Goal: Transaction & Acquisition: Book appointment/travel/reservation

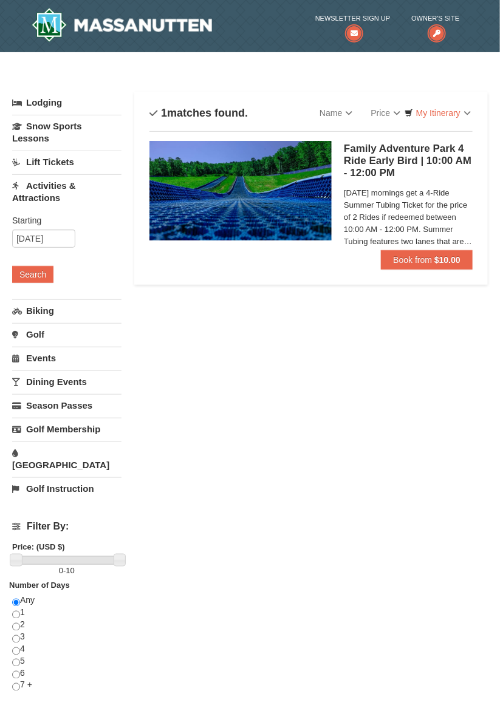
click at [35, 312] on link "Biking" at bounding box center [66, 310] width 109 height 22
click at [32, 299] on button "Search" at bounding box center [32, 298] width 41 height 17
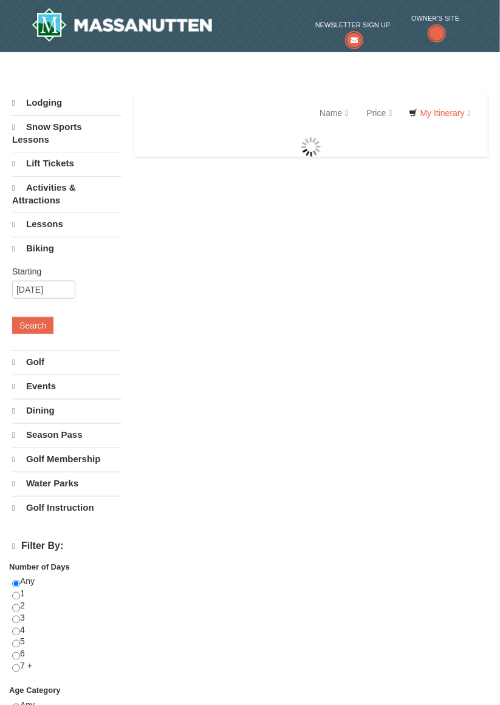
select select "10"
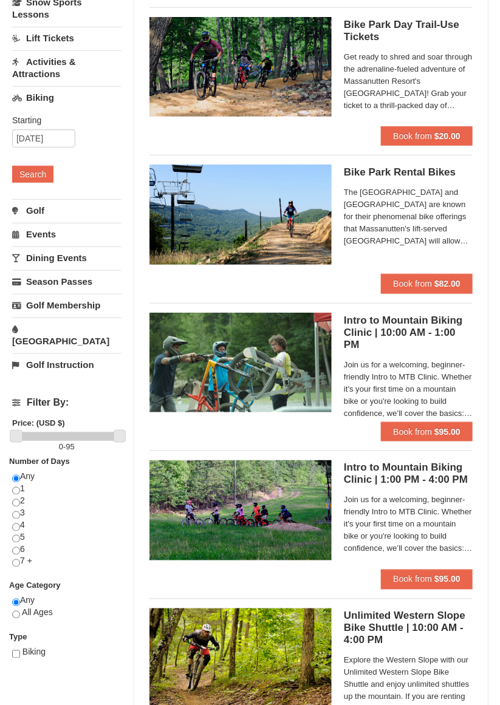
scroll to position [122, 0]
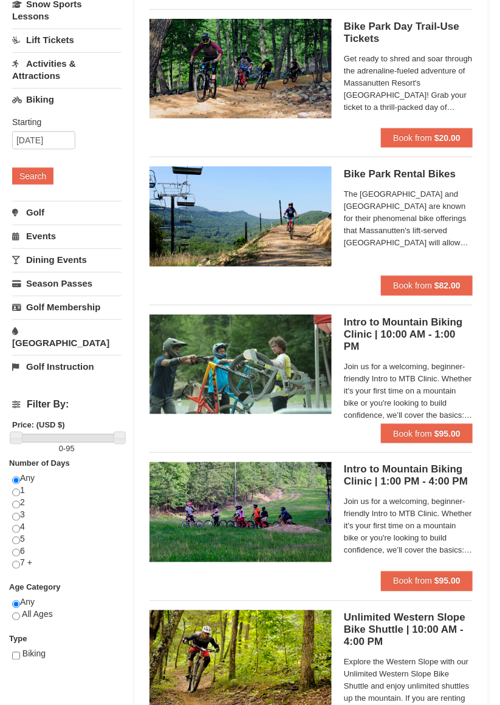
click at [30, 324] on link "[GEOGRAPHIC_DATA]" at bounding box center [66, 336] width 109 height 35
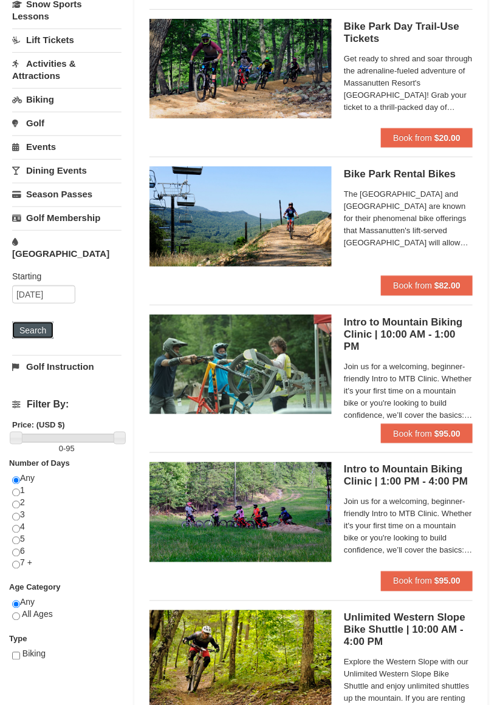
click at [20, 322] on button "Search" at bounding box center [32, 330] width 41 height 17
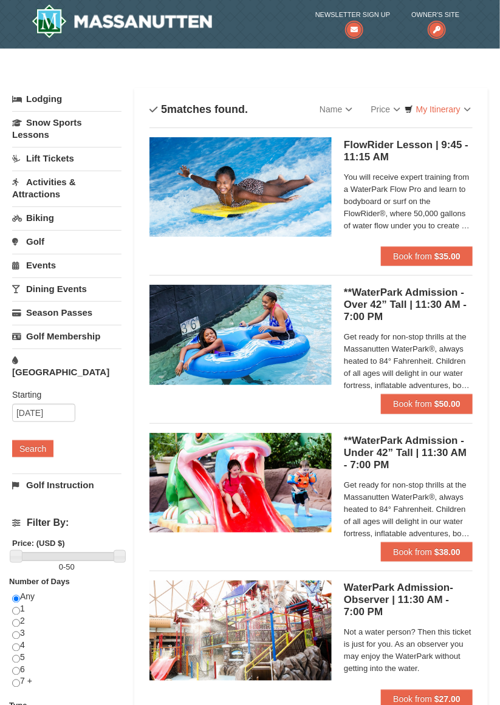
scroll to position [4, 0]
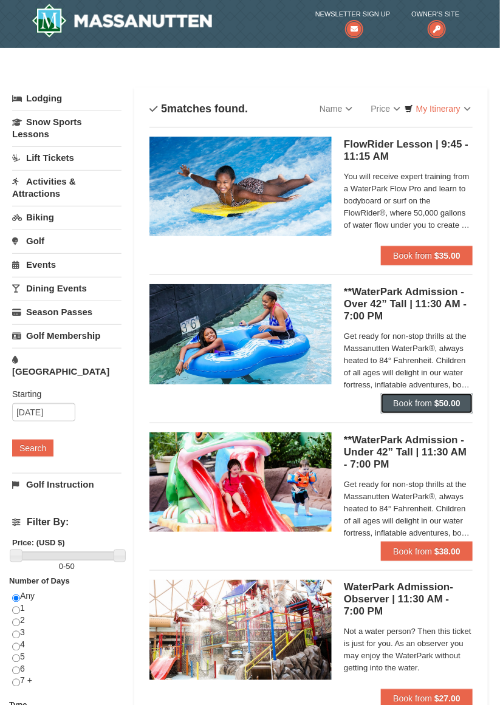
click at [443, 404] on strong "$50.00" at bounding box center [447, 403] width 26 height 10
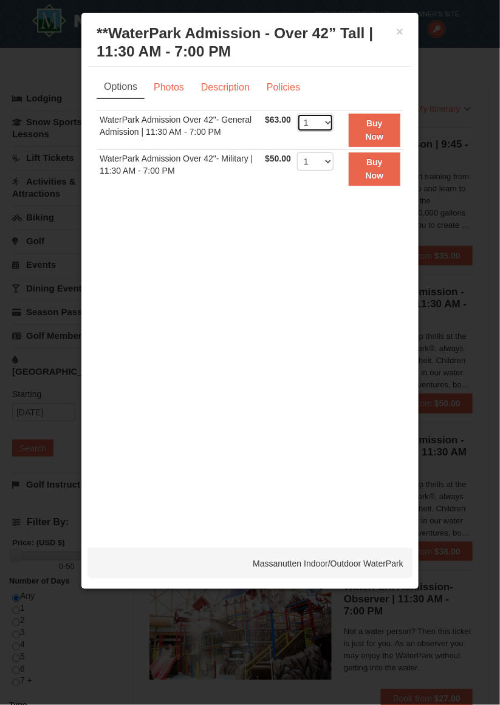
click at [326, 121] on select "1 2 3 4 5 6 7 8 9 10 11 12 13 14 15 16 17 18 19 20 21 22" at bounding box center [315, 123] width 36 height 18
select select "5"
click at [379, 137] on strong "Buy Now" at bounding box center [374, 129] width 18 height 23
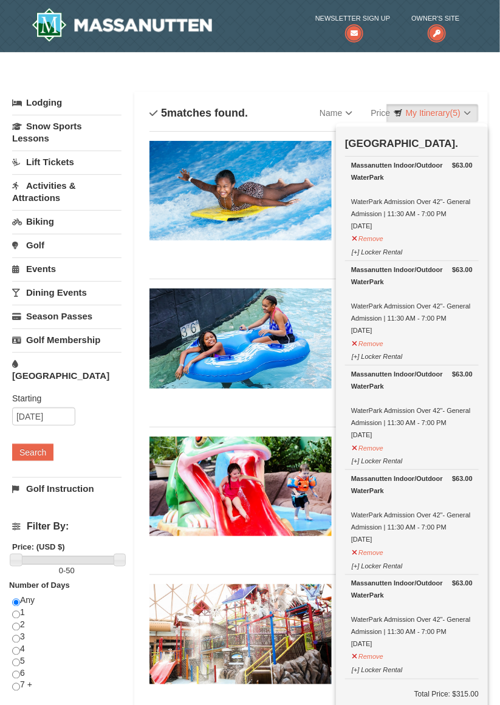
scroll to position [0, 0]
click at [60, 182] on link "Activities & Attractions" at bounding box center [66, 191] width 109 height 35
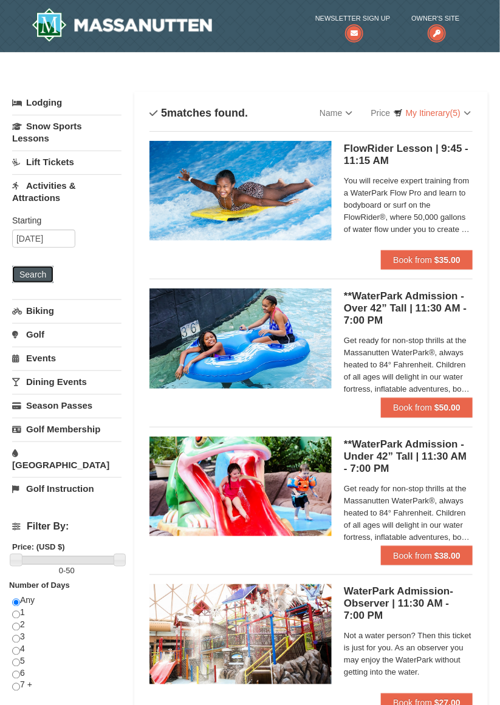
click at [42, 268] on button "Search" at bounding box center [32, 274] width 41 height 17
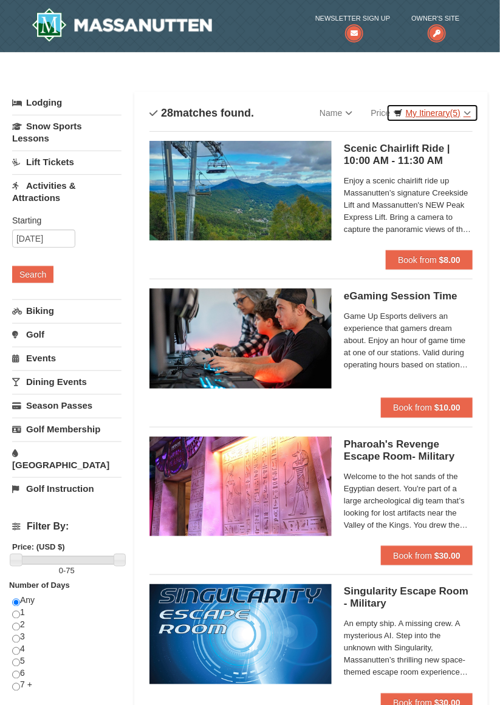
click at [435, 109] on link "My Itinerary (5)" at bounding box center [432, 113] width 92 height 18
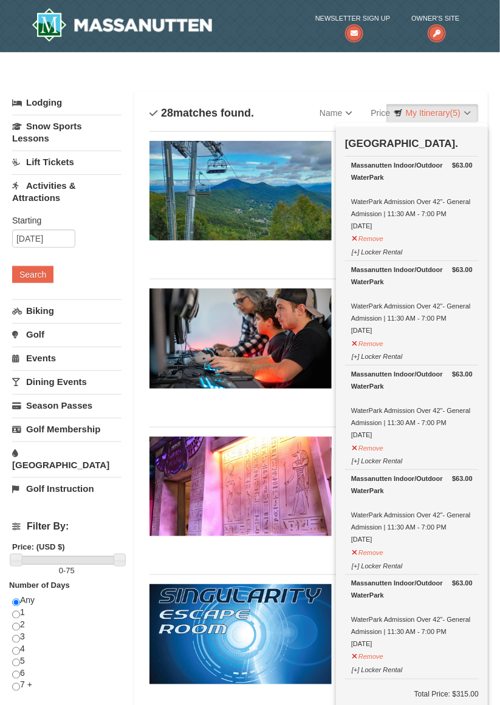
click at [445, 107] on div at bounding box center [250, 352] width 500 height 705
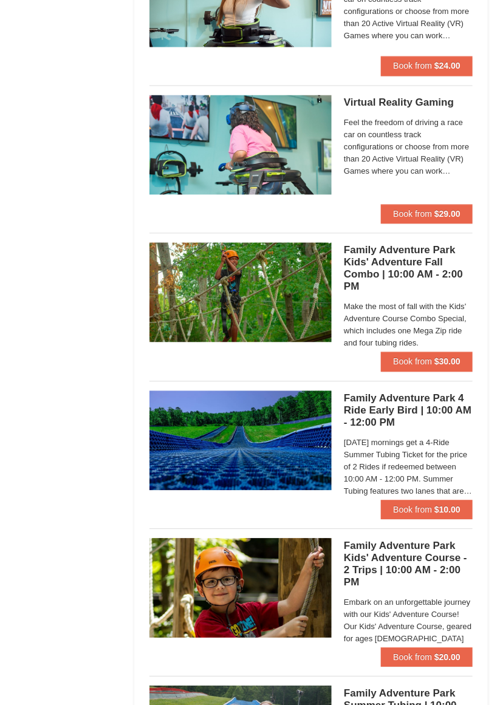
scroll to position [2854, 0]
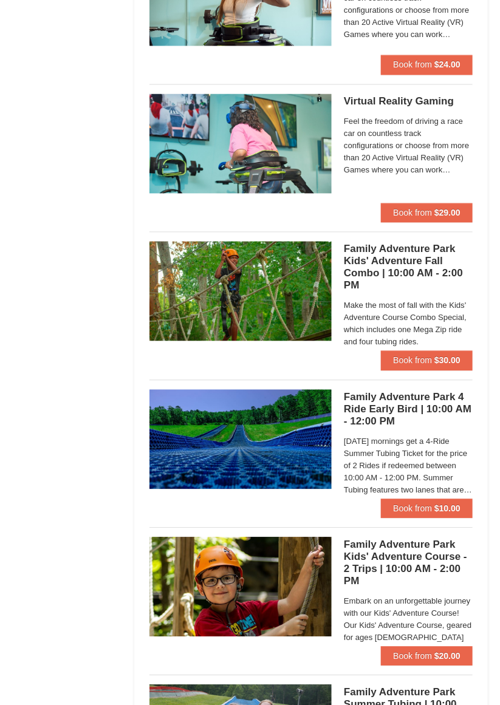
click at [448, 454] on span "On Monday mornings get a 4-Ride Summer Tubing Ticket for the price of 2 Rides i…" at bounding box center [408, 466] width 129 height 61
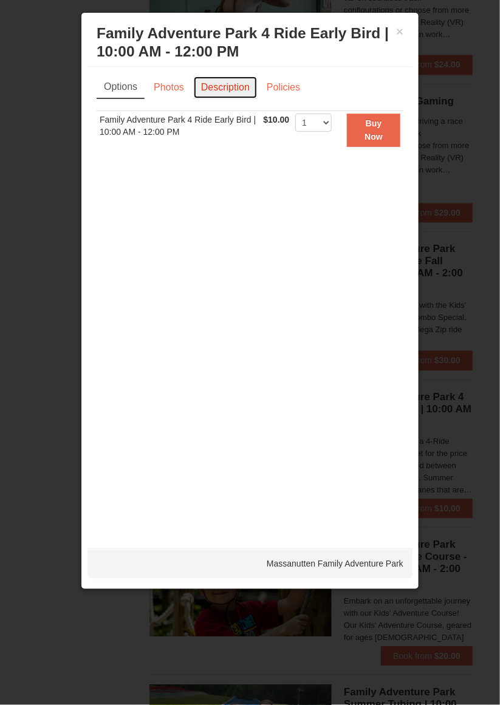
click at [226, 88] on link "Description" at bounding box center [225, 87] width 64 height 23
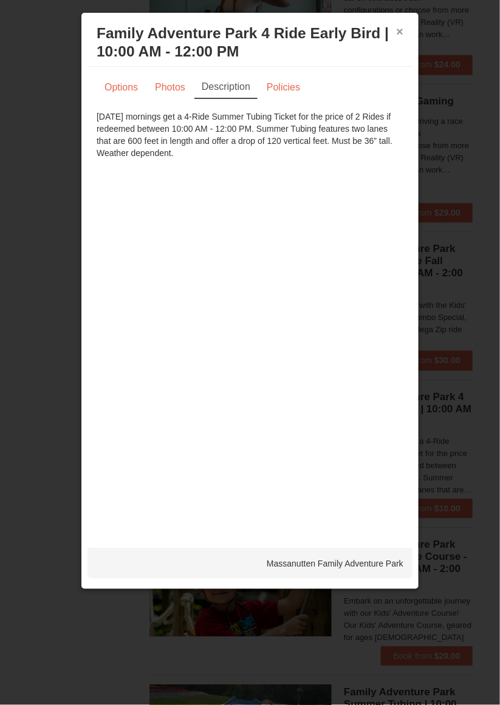
click at [402, 30] on button "×" at bounding box center [399, 31] width 7 height 12
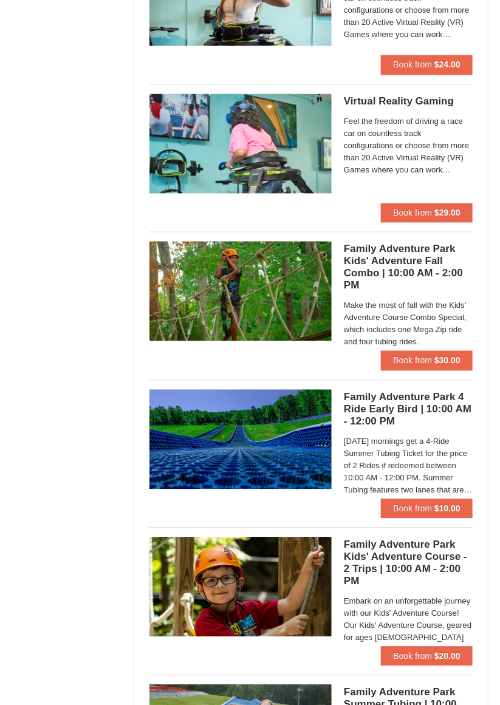
click at [429, 300] on span "Make the most of fall with the Kids' Adventure Course Combo Special, which incl…" at bounding box center [408, 330] width 129 height 61
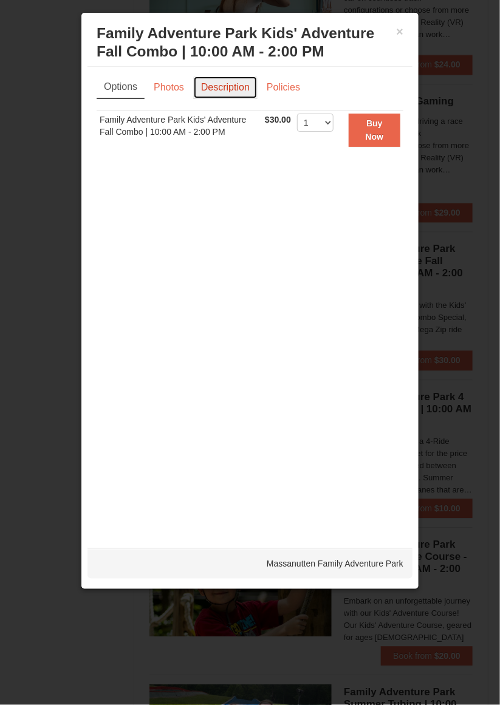
click at [215, 83] on link "Description" at bounding box center [225, 87] width 64 height 23
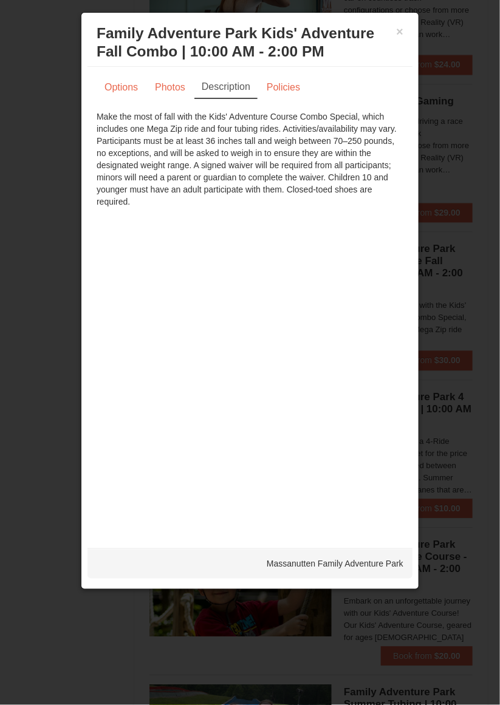
click at [450, 466] on div at bounding box center [250, 352] width 500 height 705
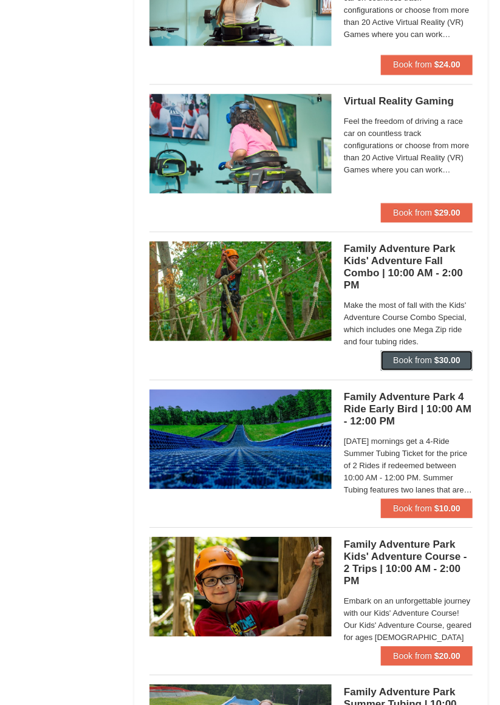
click at [432, 355] on button "Book from $30.00" at bounding box center [427, 360] width 92 height 19
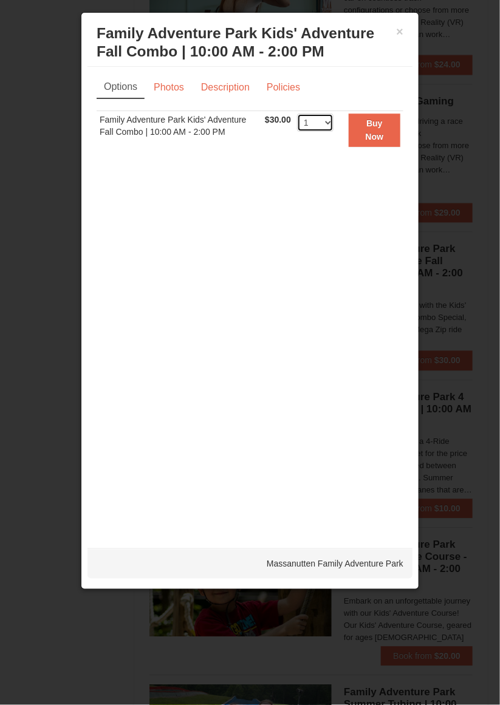
click at [314, 129] on select "1 2 3 4 5 6 7 8 9 10 11 12 13 14 15 16 17 18 19 20 21 22 23 24 25 26 27 28 29 3…" at bounding box center [315, 123] width 36 height 18
select select "5"
click at [273, 91] on link "Policies" at bounding box center [283, 87] width 49 height 23
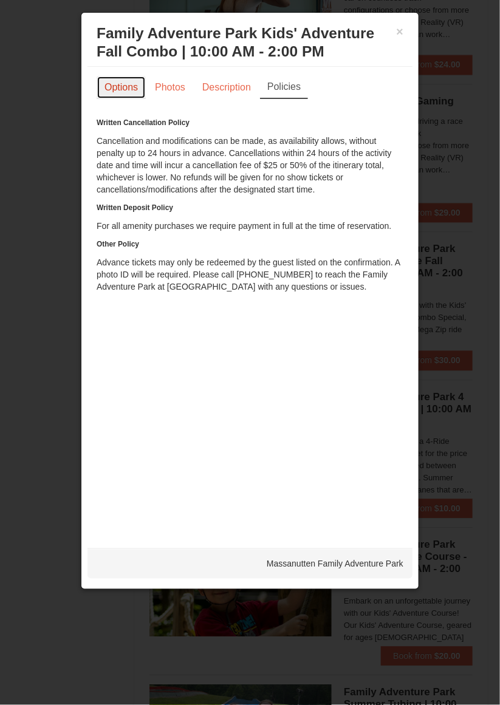
click at [123, 90] on link "Options" at bounding box center [121, 87] width 49 height 23
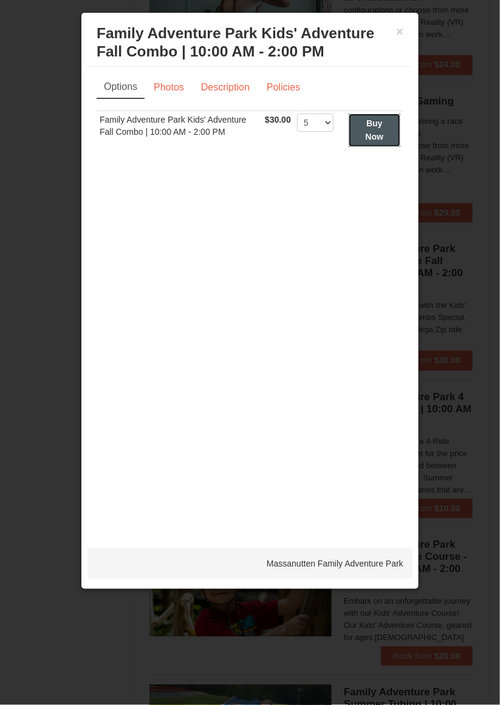
click at [392, 121] on button "Buy Now" at bounding box center [374, 130] width 52 height 33
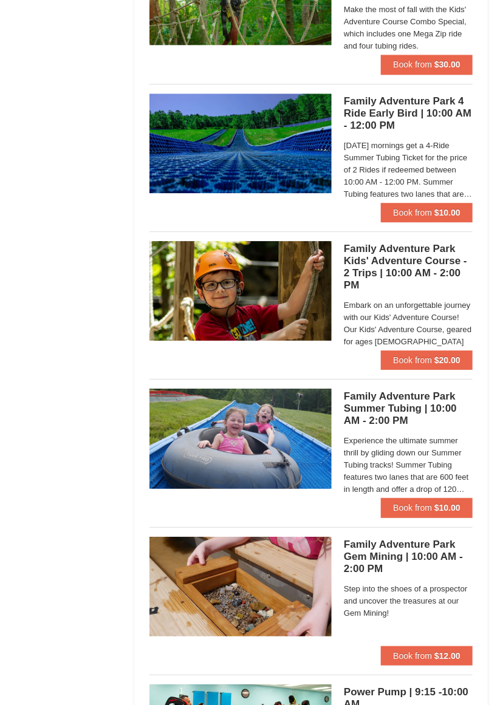
scroll to position [3149, 0]
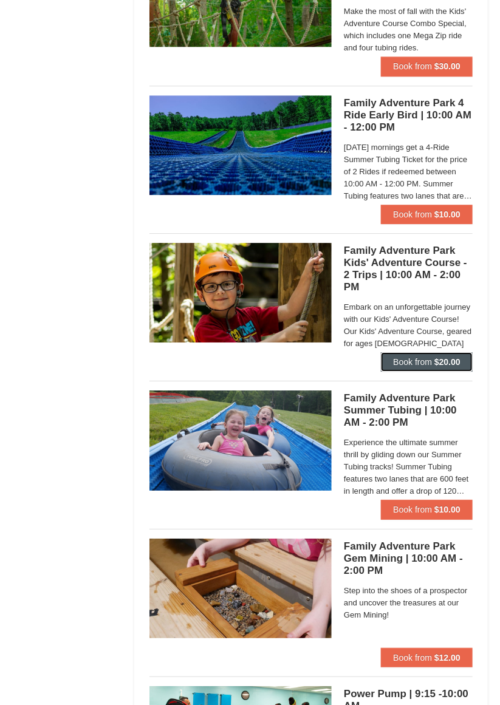
click at [432, 360] on button "Book from $20.00" at bounding box center [427, 361] width 92 height 19
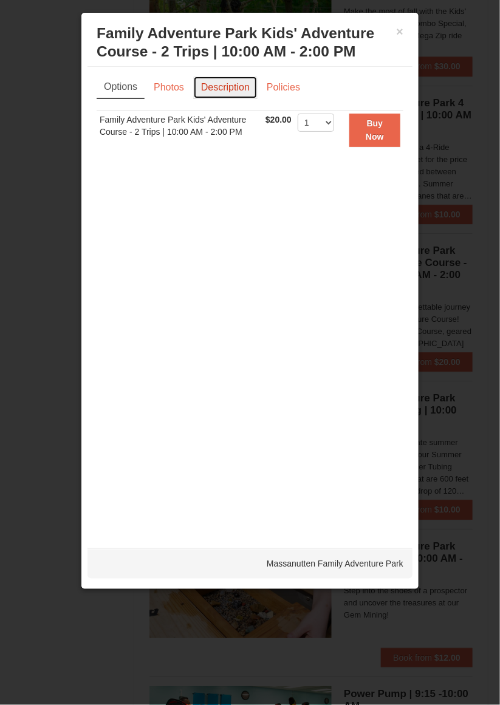
click at [217, 87] on link "Description" at bounding box center [225, 87] width 64 height 23
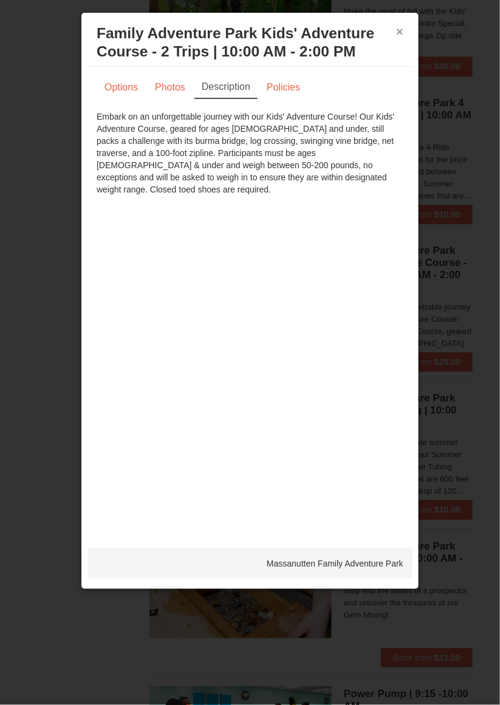
click at [399, 28] on button "×" at bounding box center [399, 31] width 7 height 12
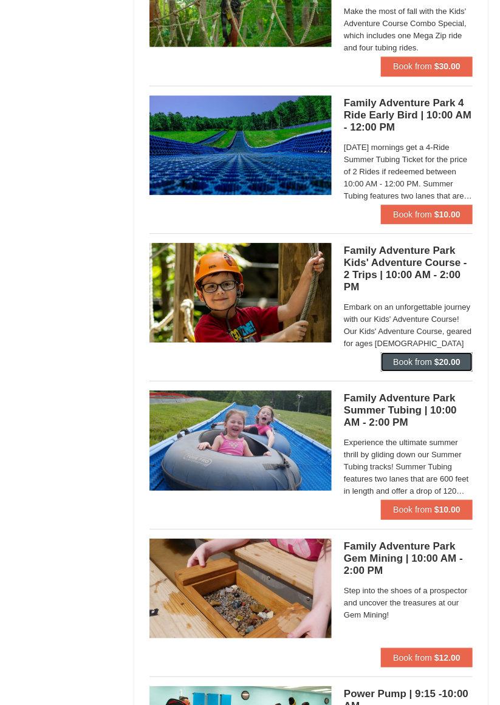
click at [451, 362] on button "Book from $20.00" at bounding box center [427, 361] width 92 height 19
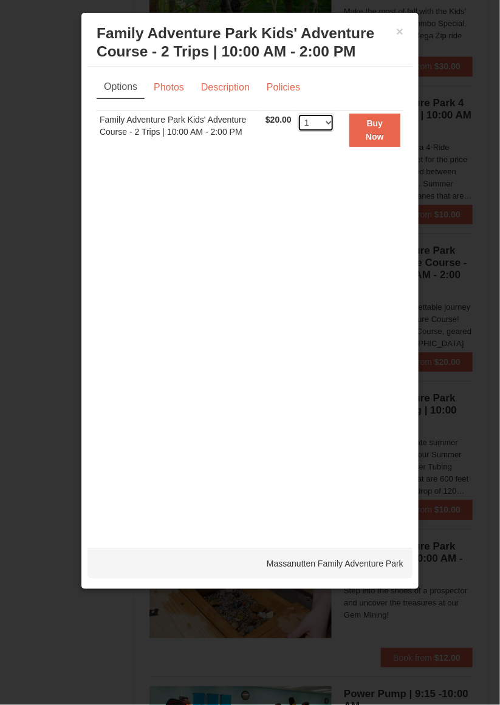
click at [313, 130] on select "1 2 3 4 5 6 7 8 9 10 11 12 13 14 15 16 17 18 19 20 21 22 23 24 25 26 27 28 29 3…" at bounding box center [315, 123] width 36 height 18
select select "5"
click at [376, 127] on button "Buy Now" at bounding box center [374, 130] width 51 height 33
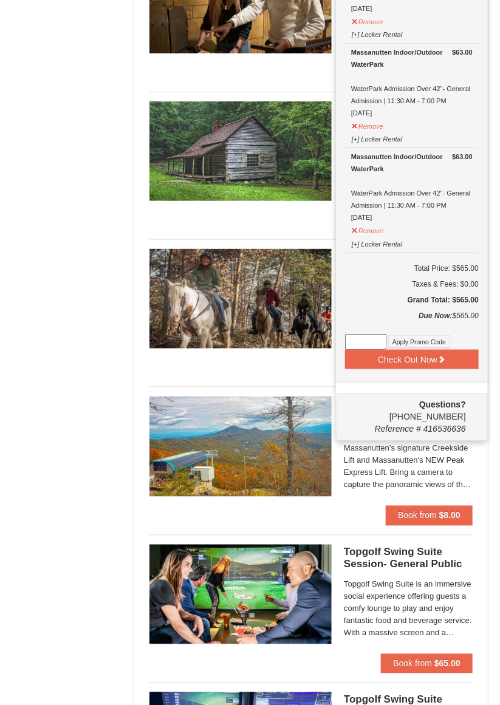
scroll to position [1369, 0]
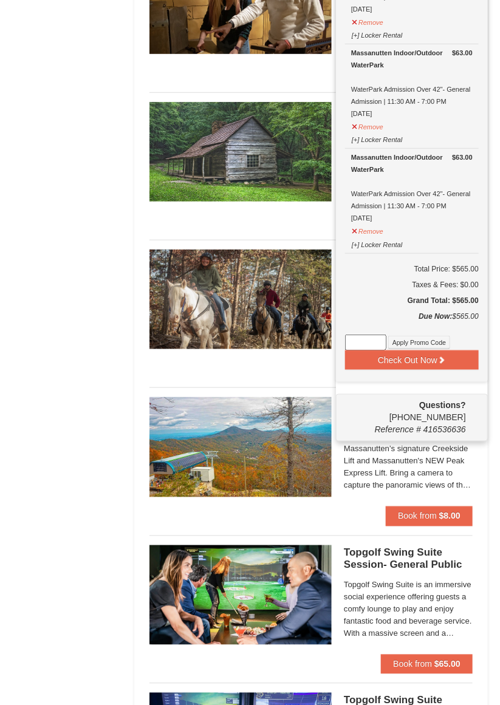
click at [461, 479] on span "Enjoy a scenic chairlift ride up Massanutten’s signature Creekside Lift and Mas…" at bounding box center [408, 461] width 129 height 61
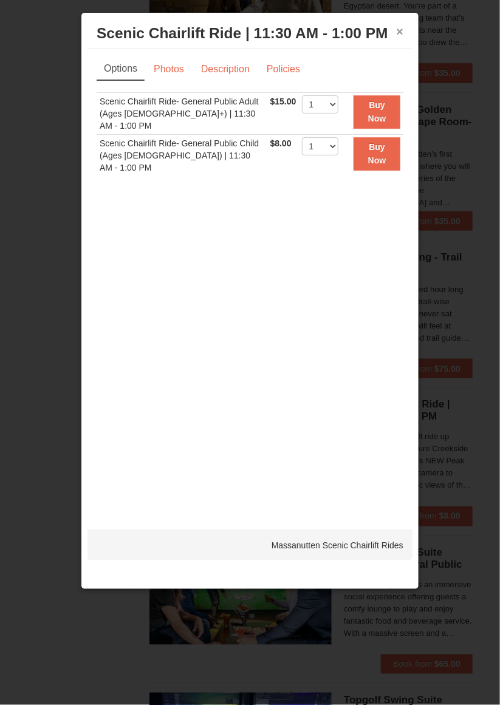
click at [399, 33] on button "×" at bounding box center [399, 31] width 7 height 12
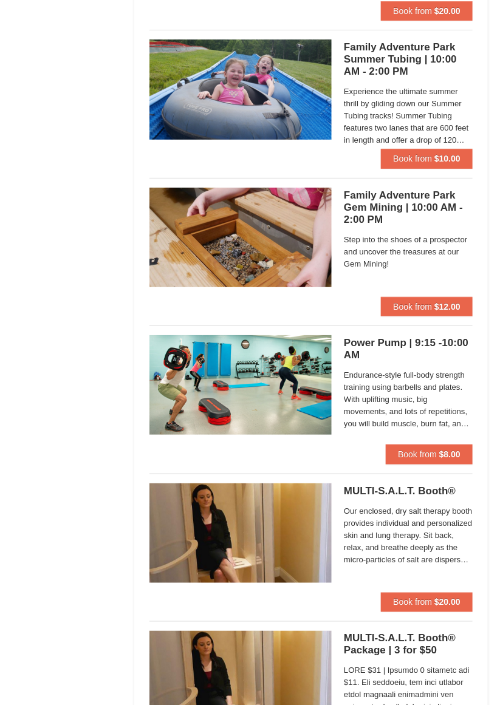
scroll to position [3319, 0]
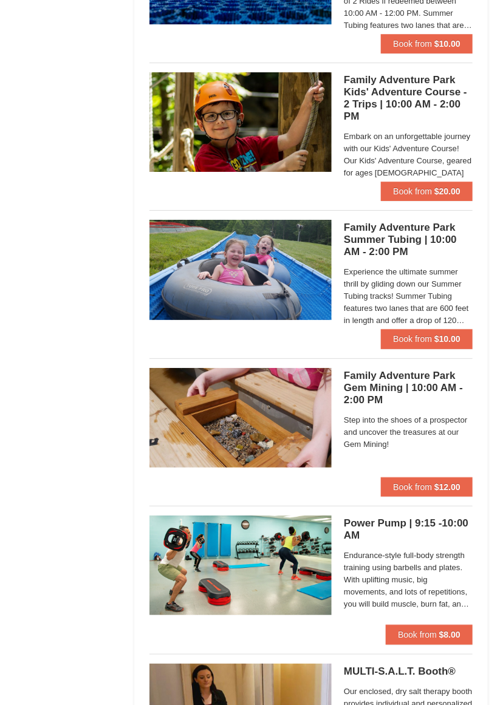
click at [433, 506] on div "Power Pump | 9:15 -10:00 AM Massanutten Health and Wellness Endurance-style ful…" at bounding box center [310, 570] width 323 height 128
